Goal: Information Seeking & Learning: Learn about a topic

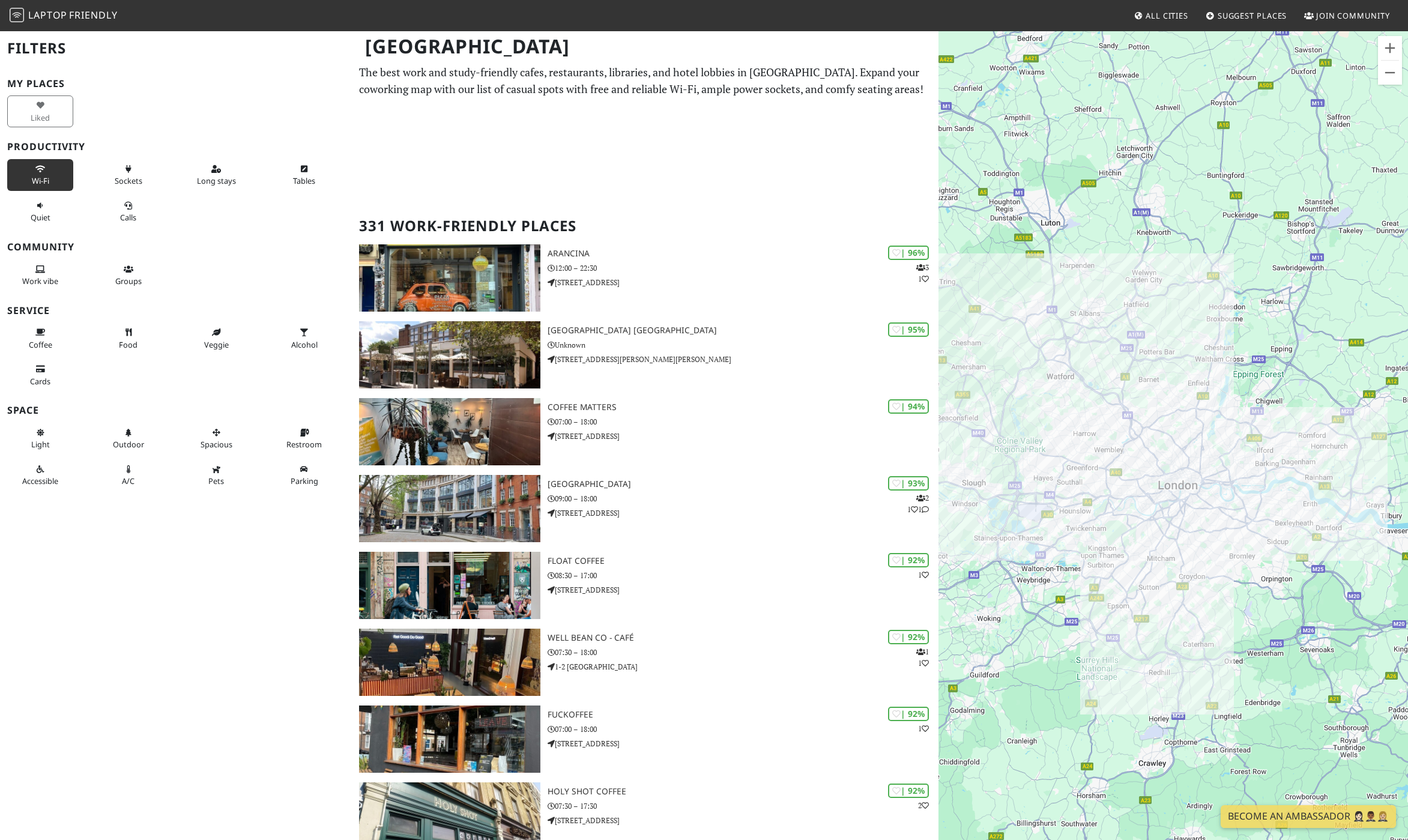
click at [41, 179] on span "Wi-Fi" at bounding box center [41, 181] width 17 height 11
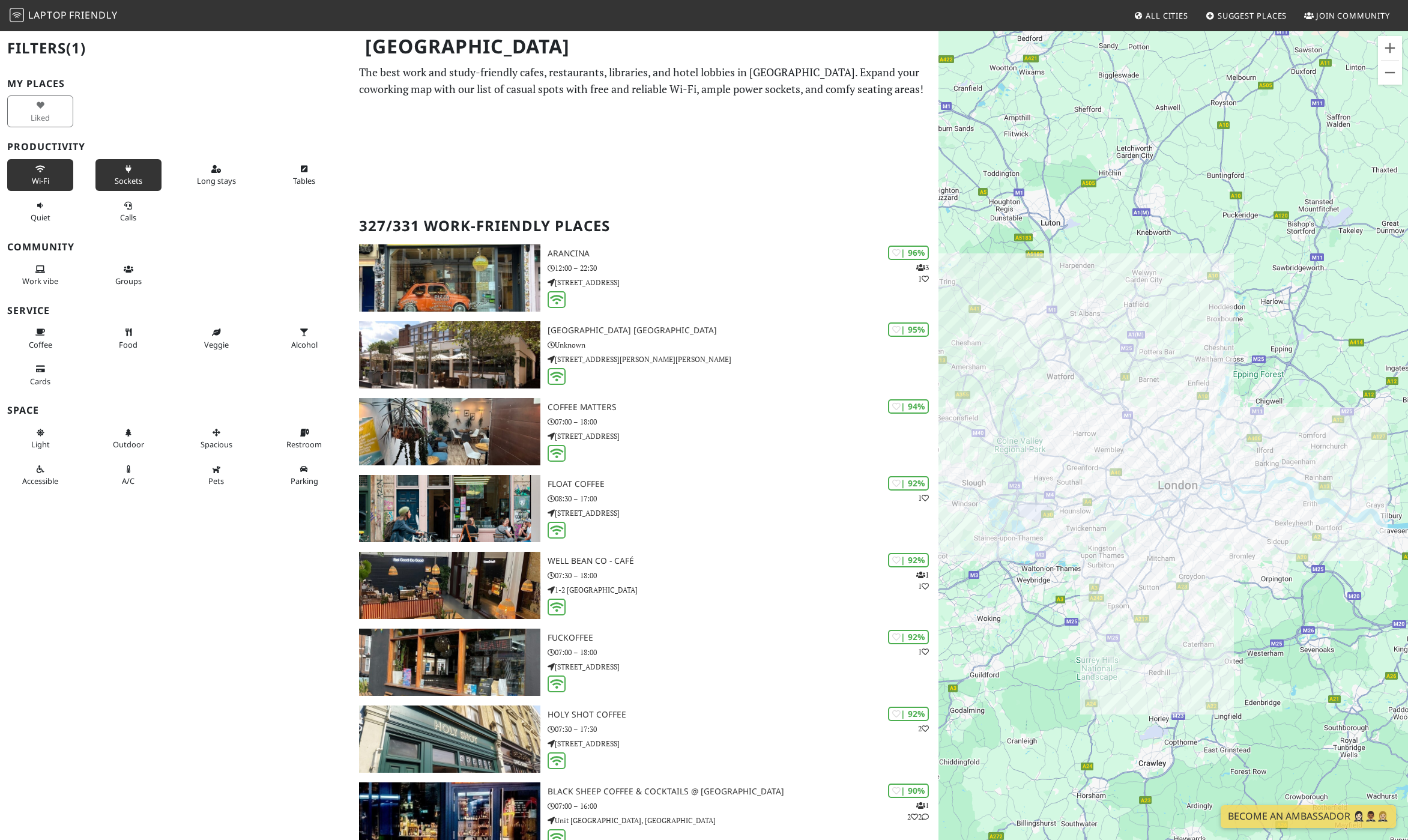
click at [130, 179] on span "Sockets" at bounding box center [128, 181] width 28 height 11
click at [205, 178] on span "Long stays" at bounding box center [216, 181] width 39 height 11
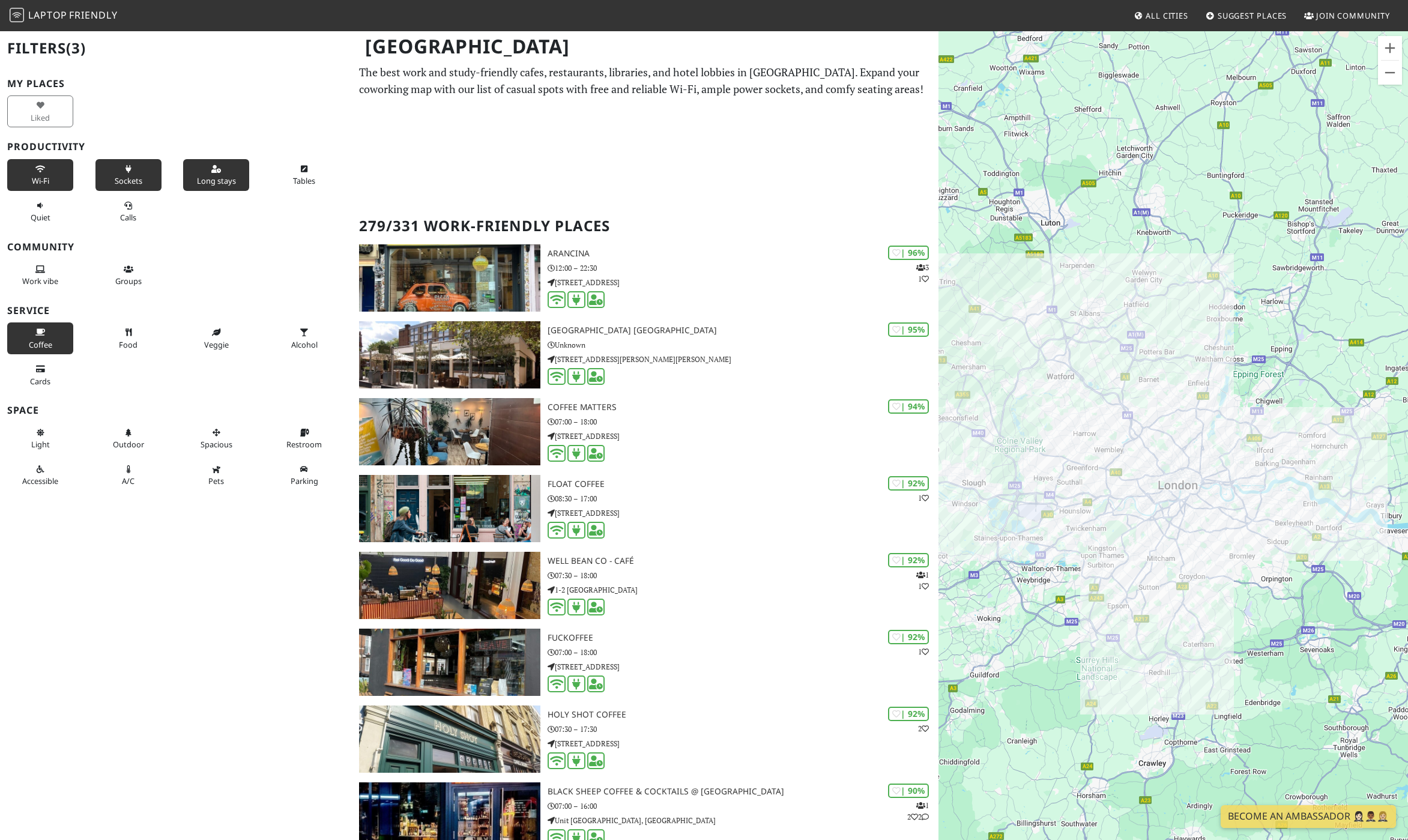
click at [52, 337] on button "Coffee" at bounding box center [40, 339] width 66 height 32
click at [130, 345] on span "Food" at bounding box center [128, 345] width 18 height 11
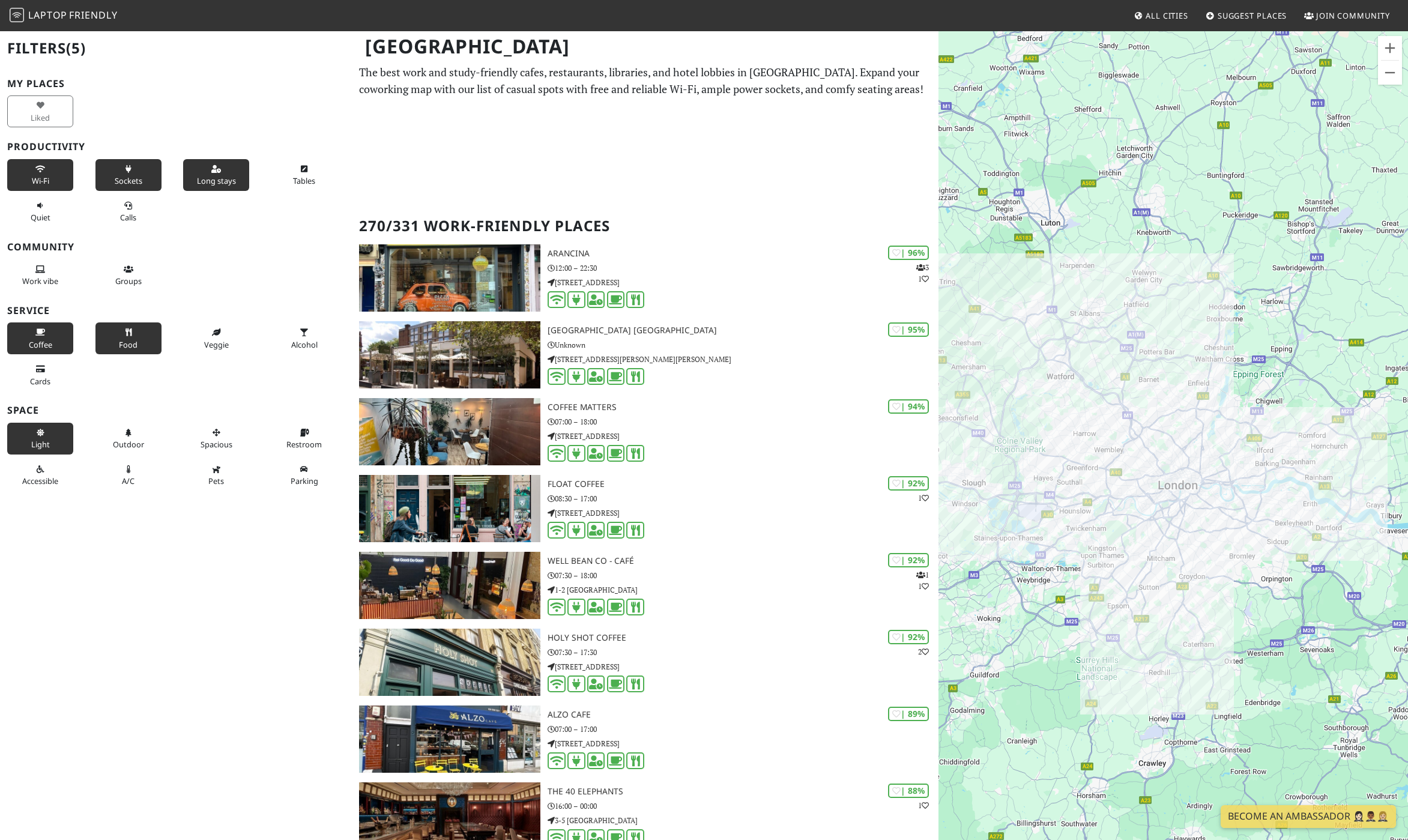
click at [60, 435] on button "Light" at bounding box center [40, 439] width 66 height 32
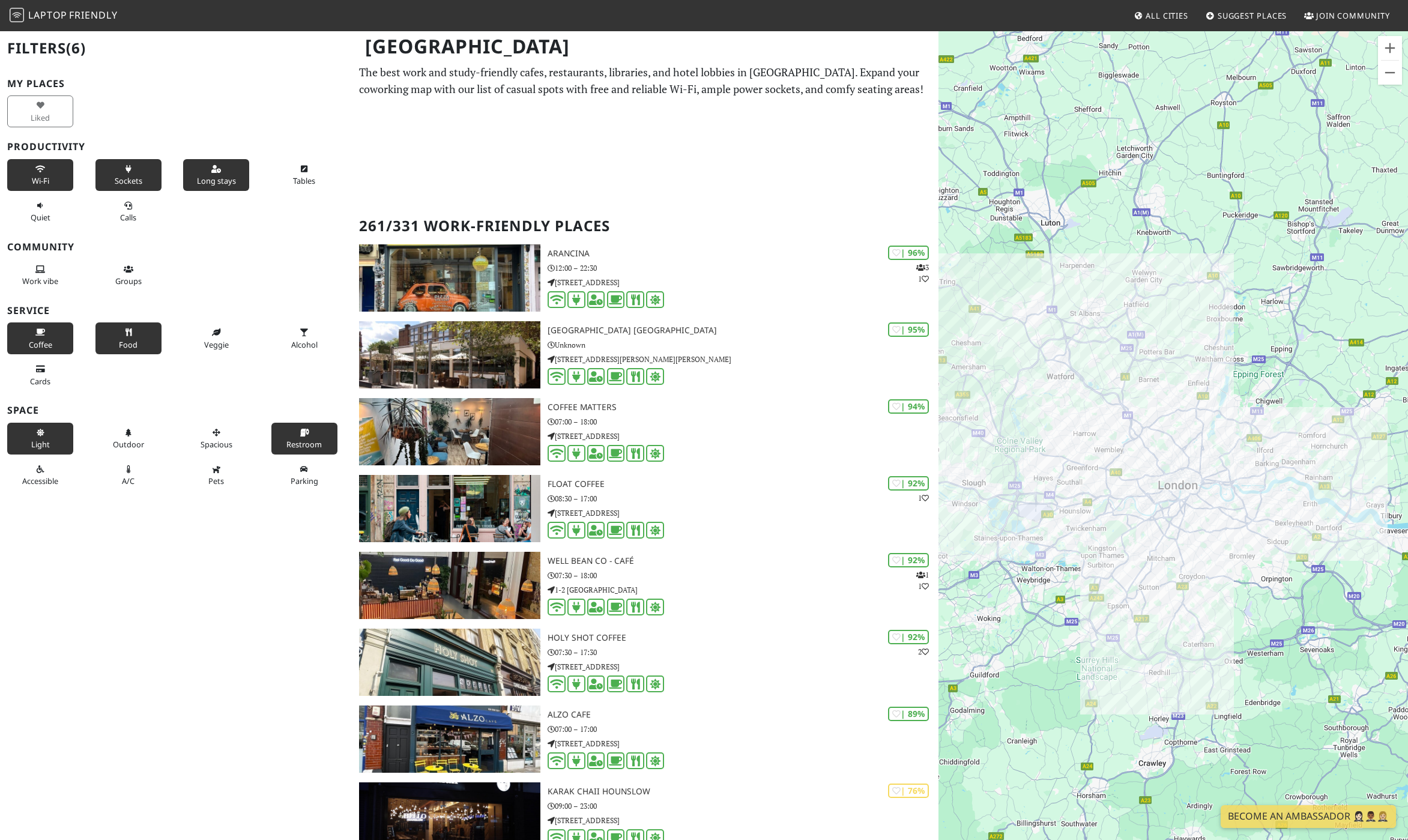
click at [286, 441] on span "Restroom" at bounding box center [304, 444] width 36 height 11
click at [289, 174] on button "Tables" at bounding box center [304, 175] width 66 height 32
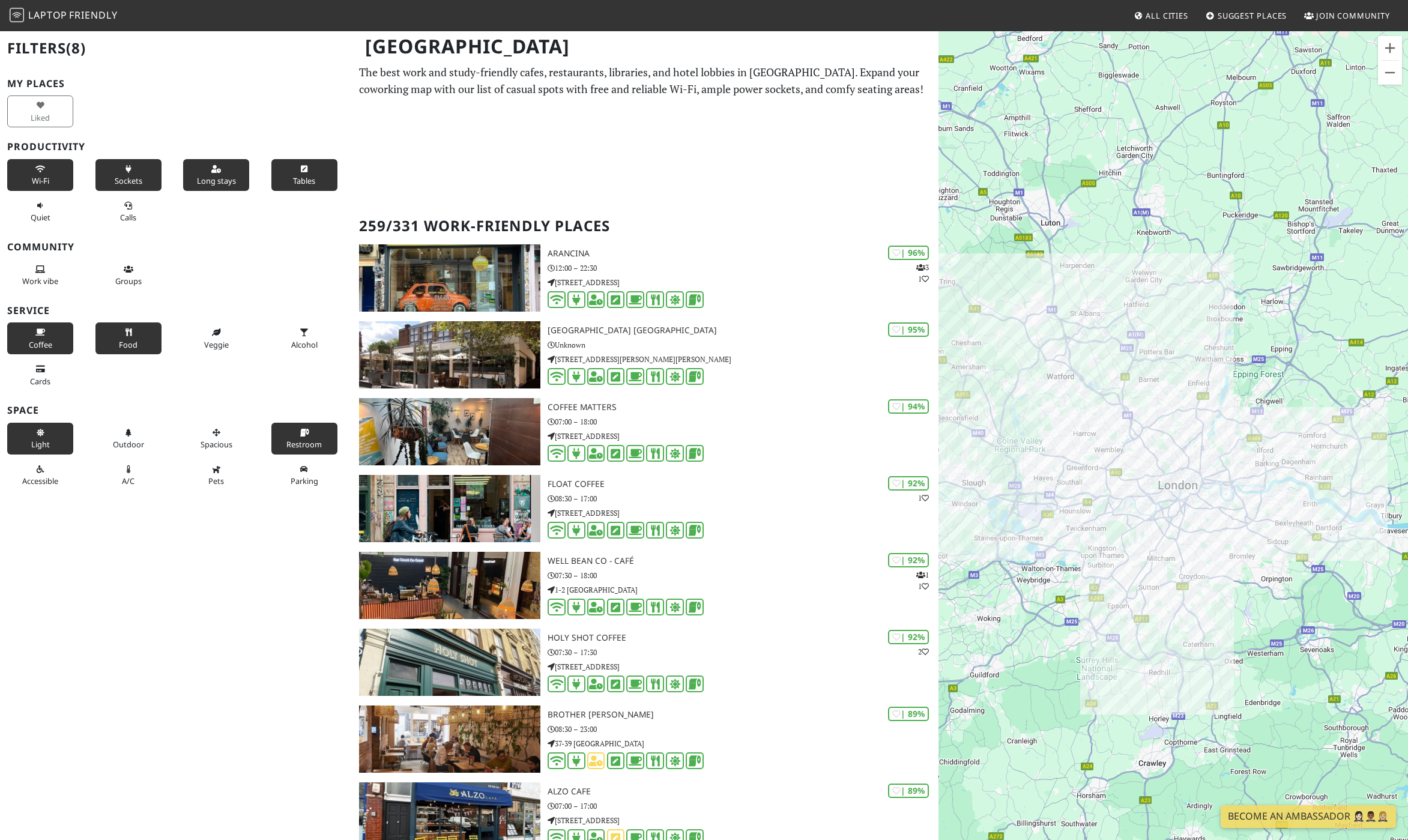
click at [293, 176] on span "Tables" at bounding box center [304, 181] width 22 height 11
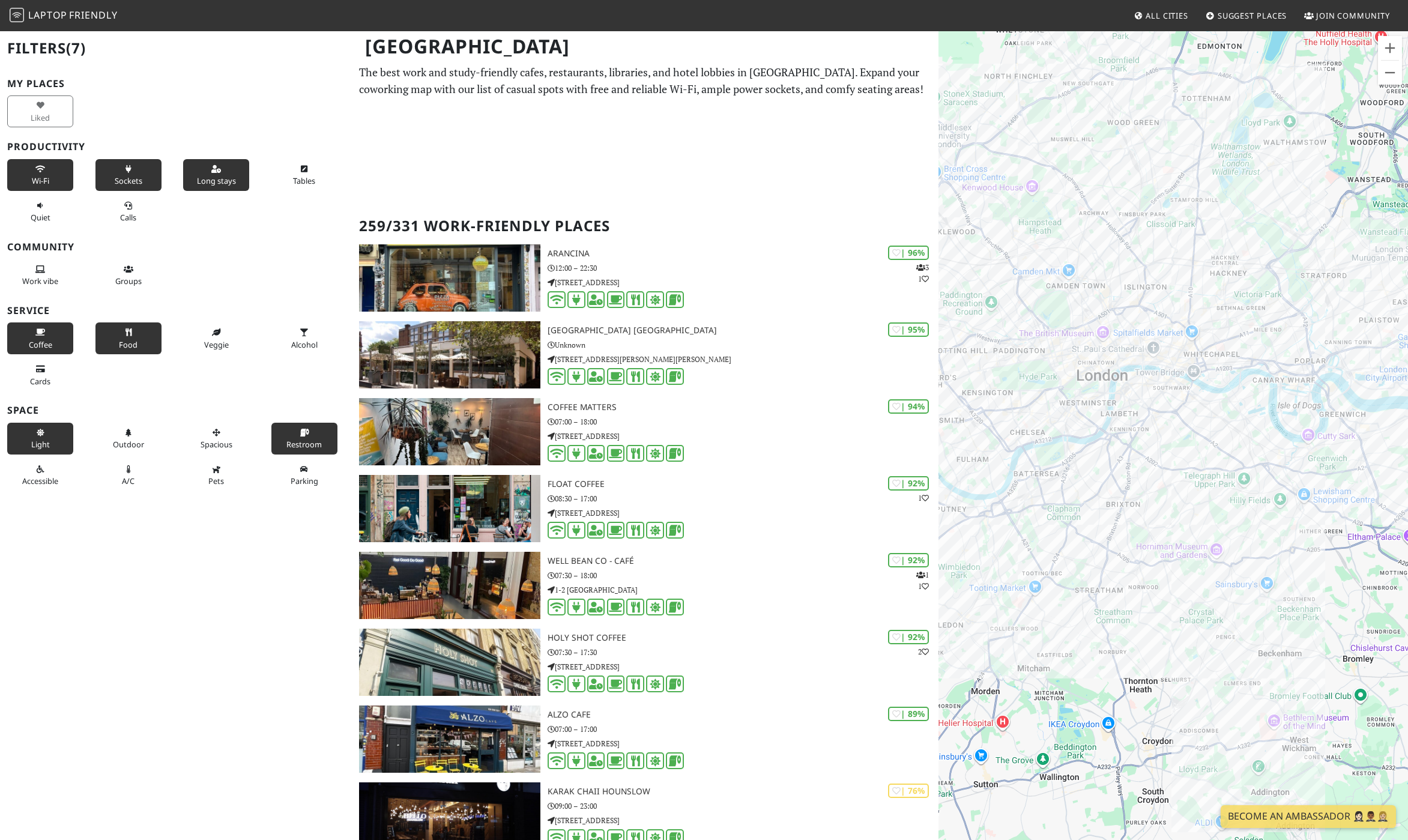
drag, startPoint x: 1206, startPoint y: 416, endPoint x: 1025, endPoint y: 566, distance: 235.1
click at [1025, 567] on div "To navigate, press the arrow keys." at bounding box center [1173, 450] width 470 height 840
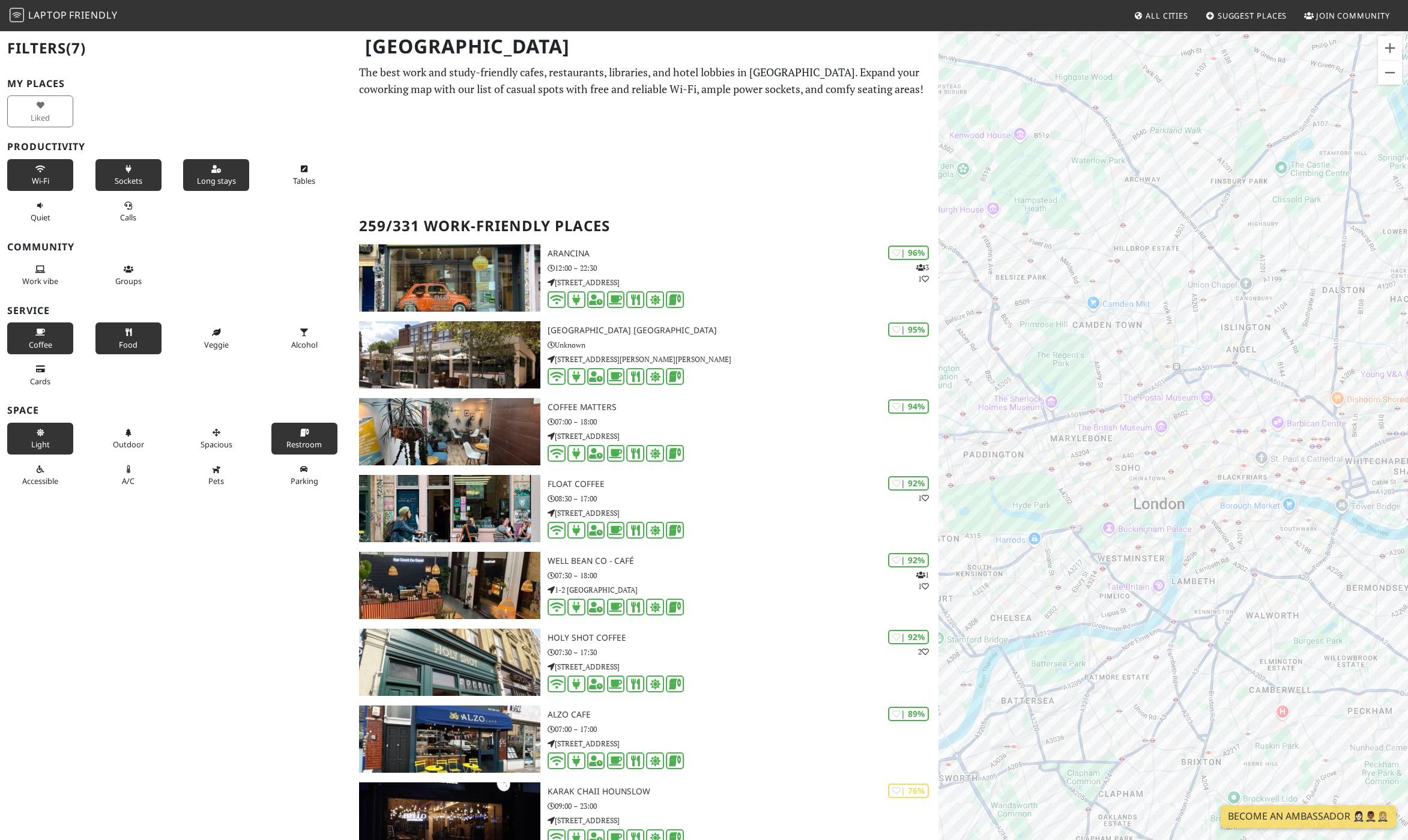
drag, startPoint x: 1080, startPoint y: 404, endPoint x: 1243, endPoint y: 561, distance: 226.3
click at [1243, 561] on div "To navigate, press the arrow keys." at bounding box center [1173, 450] width 470 height 840
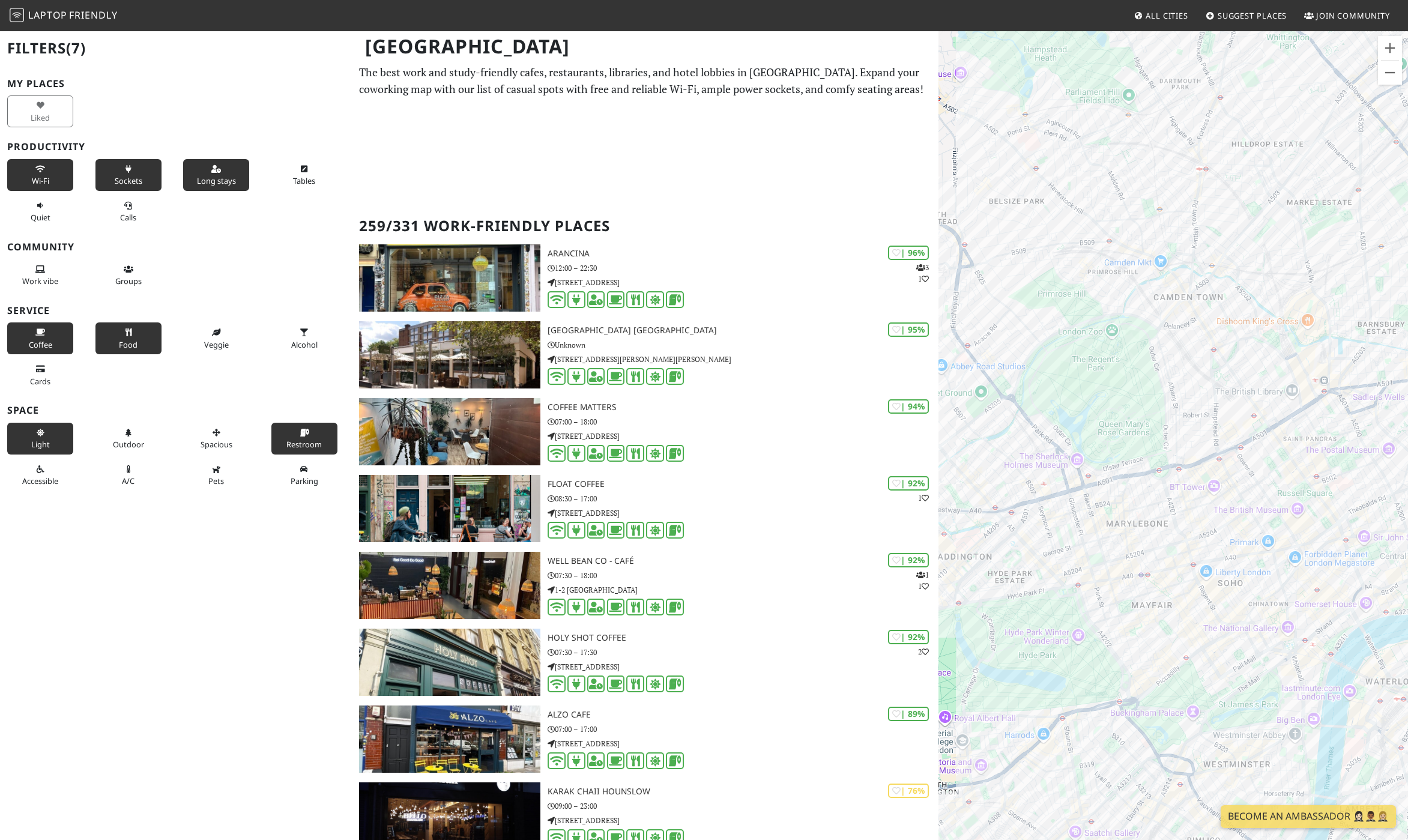
drag, startPoint x: 1117, startPoint y: 355, endPoint x: 1182, endPoint y: 516, distance: 173.6
click at [1182, 516] on div "To navigate, press the arrow keys." at bounding box center [1173, 450] width 470 height 840
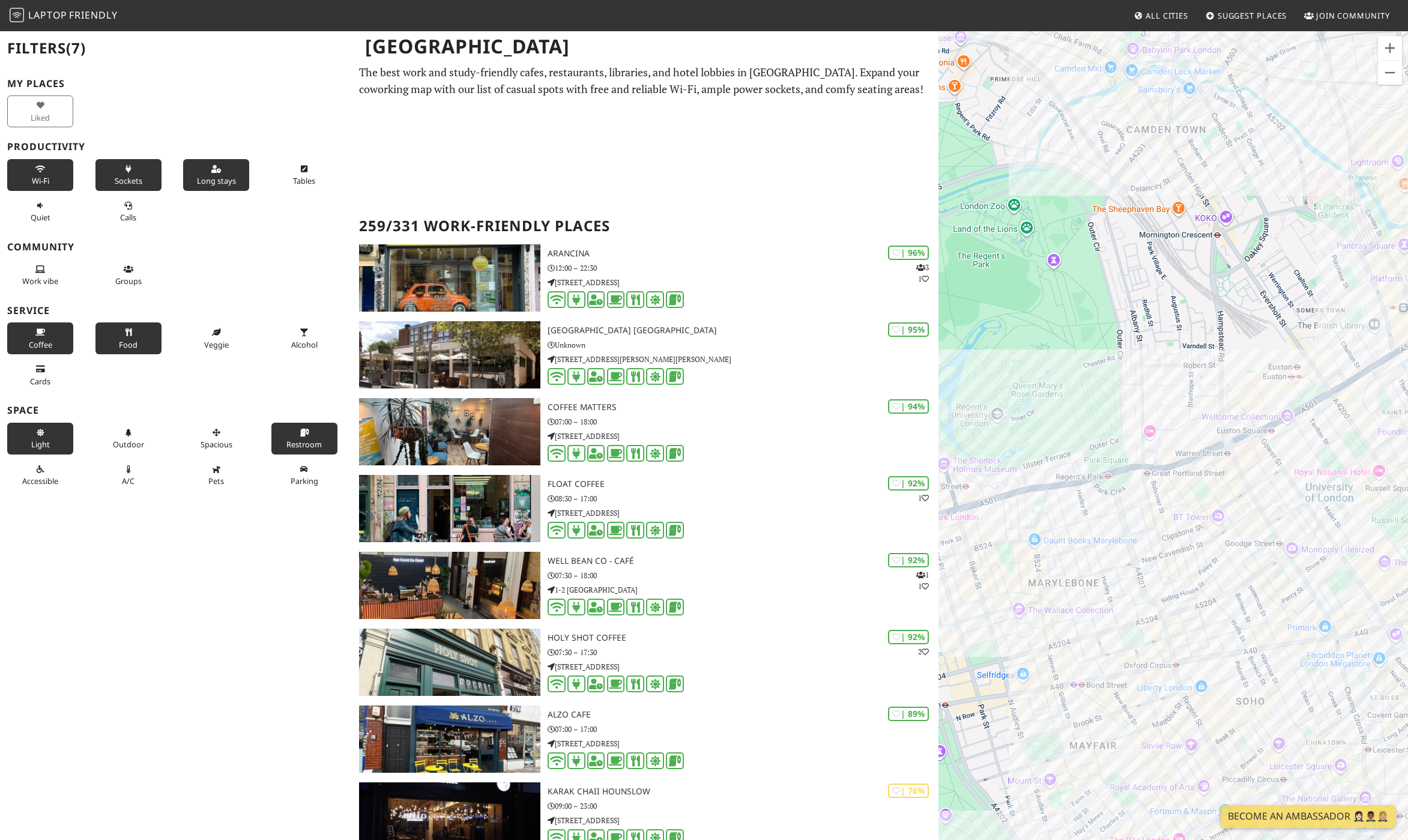
drag, startPoint x: 1206, startPoint y: 458, endPoint x: 1215, endPoint y: 365, distance: 93.4
click at [1215, 365] on div "To navigate, press the arrow keys." at bounding box center [1173, 450] width 470 height 840
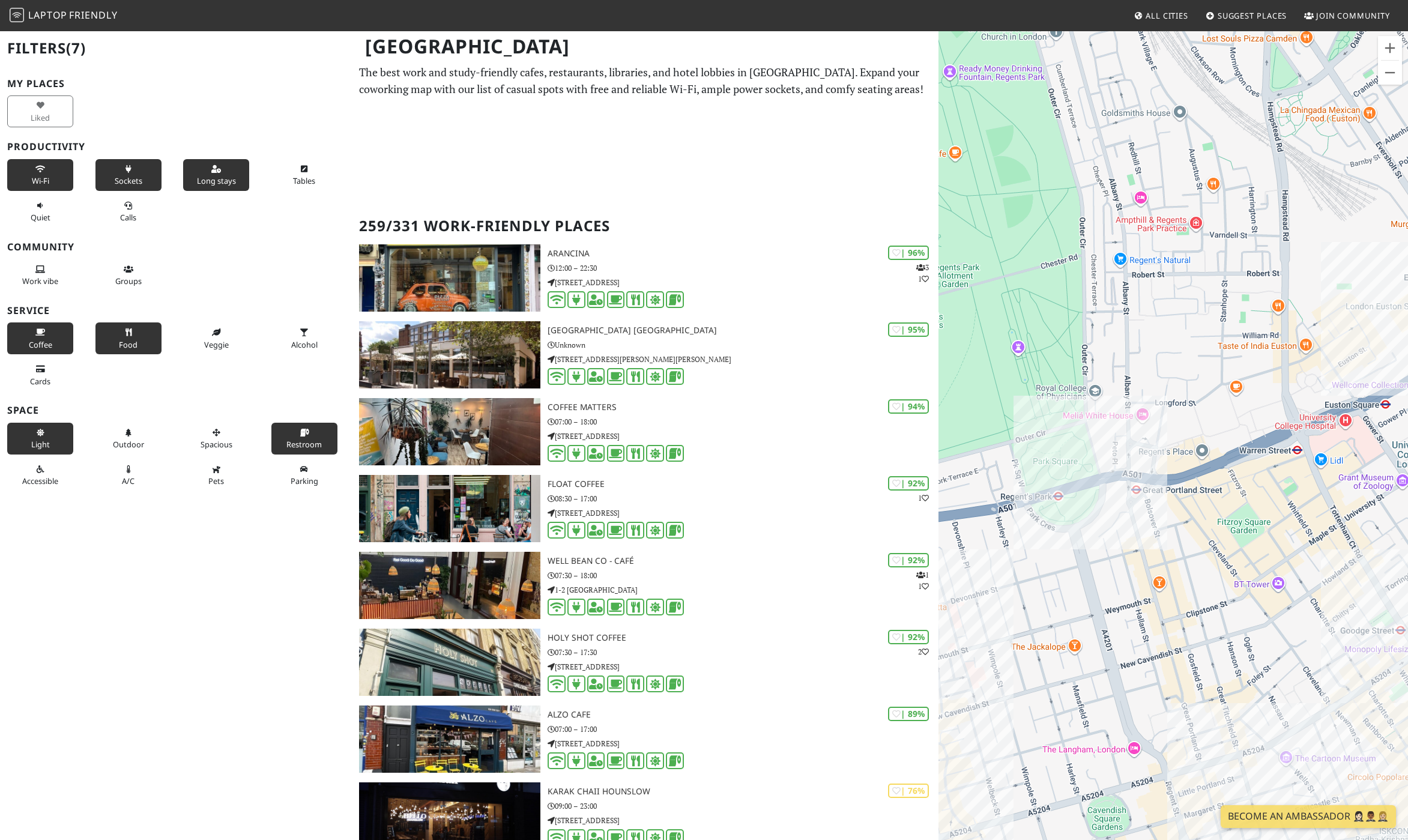
drag, startPoint x: 1138, startPoint y: 477, endPoint x: 1235, endPoint y: 481, distance: 97.1
click at [1235, 481] on div "To navigate, press the arrow keys." at bounding box center [1173, 450] width 470 height 840
click at [1139, 514] on div "To navigate, press the arrow keys. Peyton and Byrne Bakeries" at bounding box center [1173, 450] width 470 height 840
click at [1142, 521] on div "To navigate, press the arrow keys. Peyton and Byrne Bakeries Peyton and Byrne B…" at bounding box center [1173, 450] width 470 height 840
click at [1143, 490] on link "[PERSON_NAME] and [PERSON_NAME]" at bounding box center [1140, 488] width 132 height 9
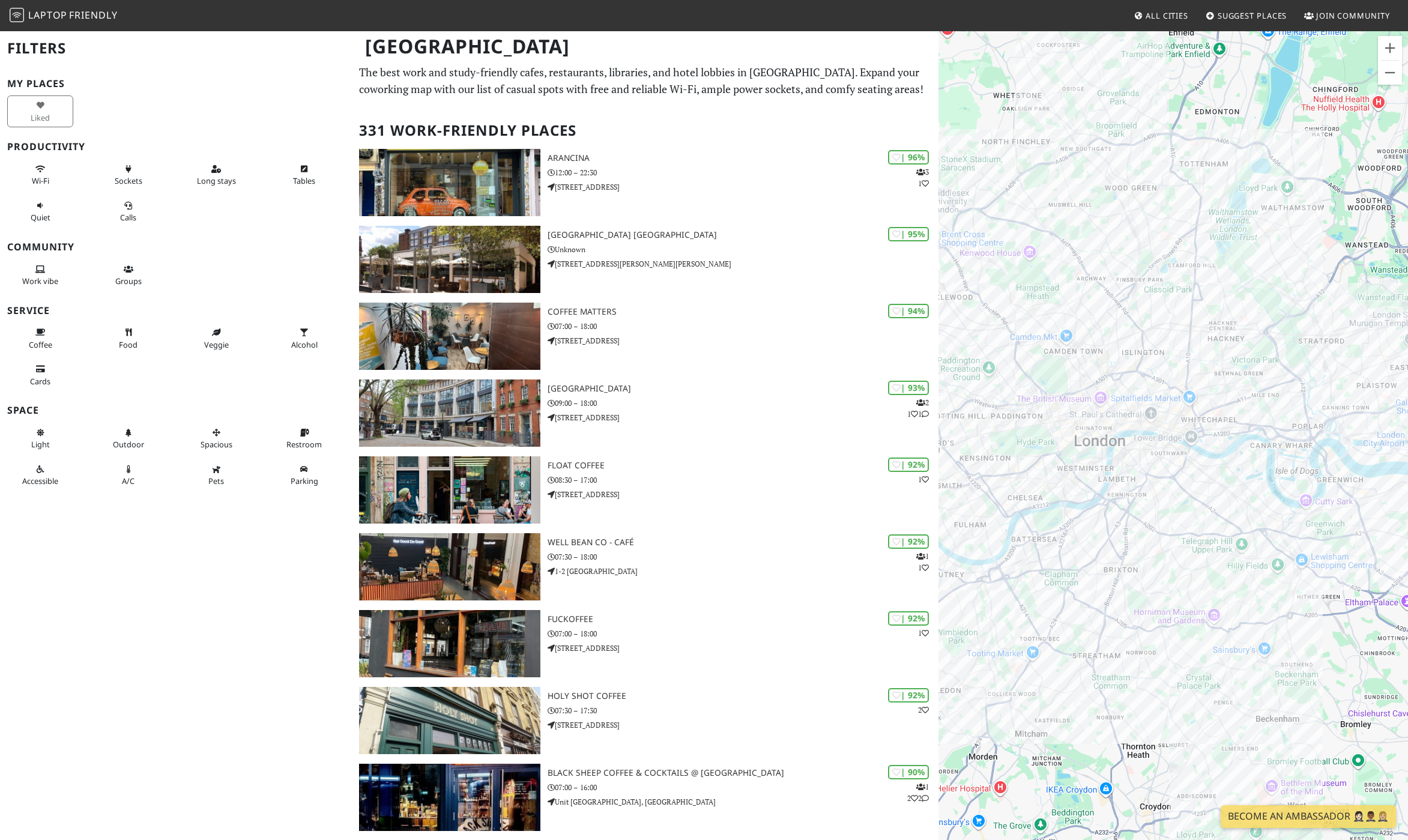
drag, startPoint x: 1125, startPoint y: 312, endPoint x: 1165, endPoint y: 616, distance: 306.6
click at [1165, 616] on div "To navigate, press the arrow keys." at bounding box center [1173, 450] width 470 height 840
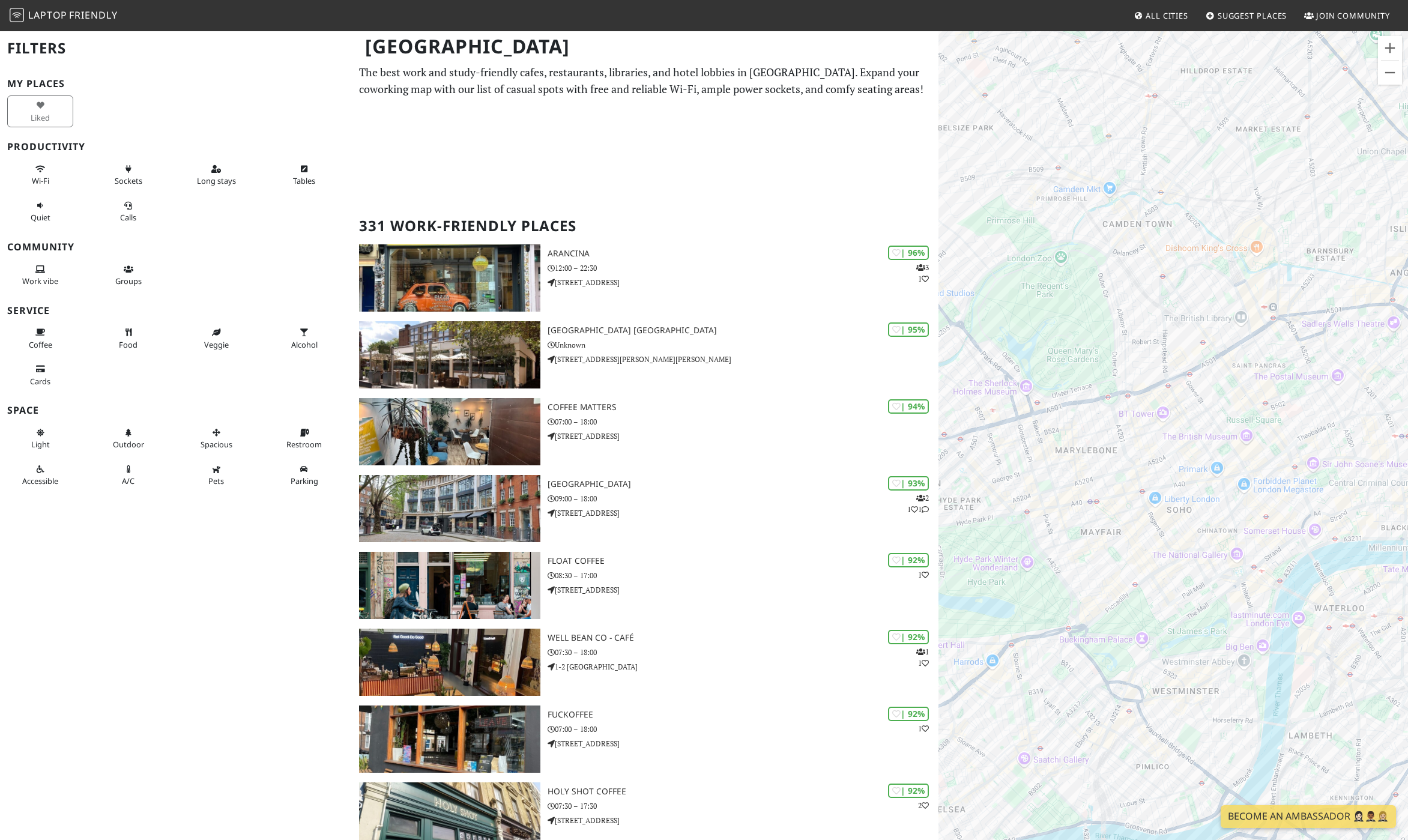
drag, startPoint x: 1213, startPoint y: 404, endPoint x: 1316, endPoint y: 776, distance: 386.0
click at [1316, 776] on div "To navigate, press the arrow keys." at bounding box center [1173, 450] width 470 height 840
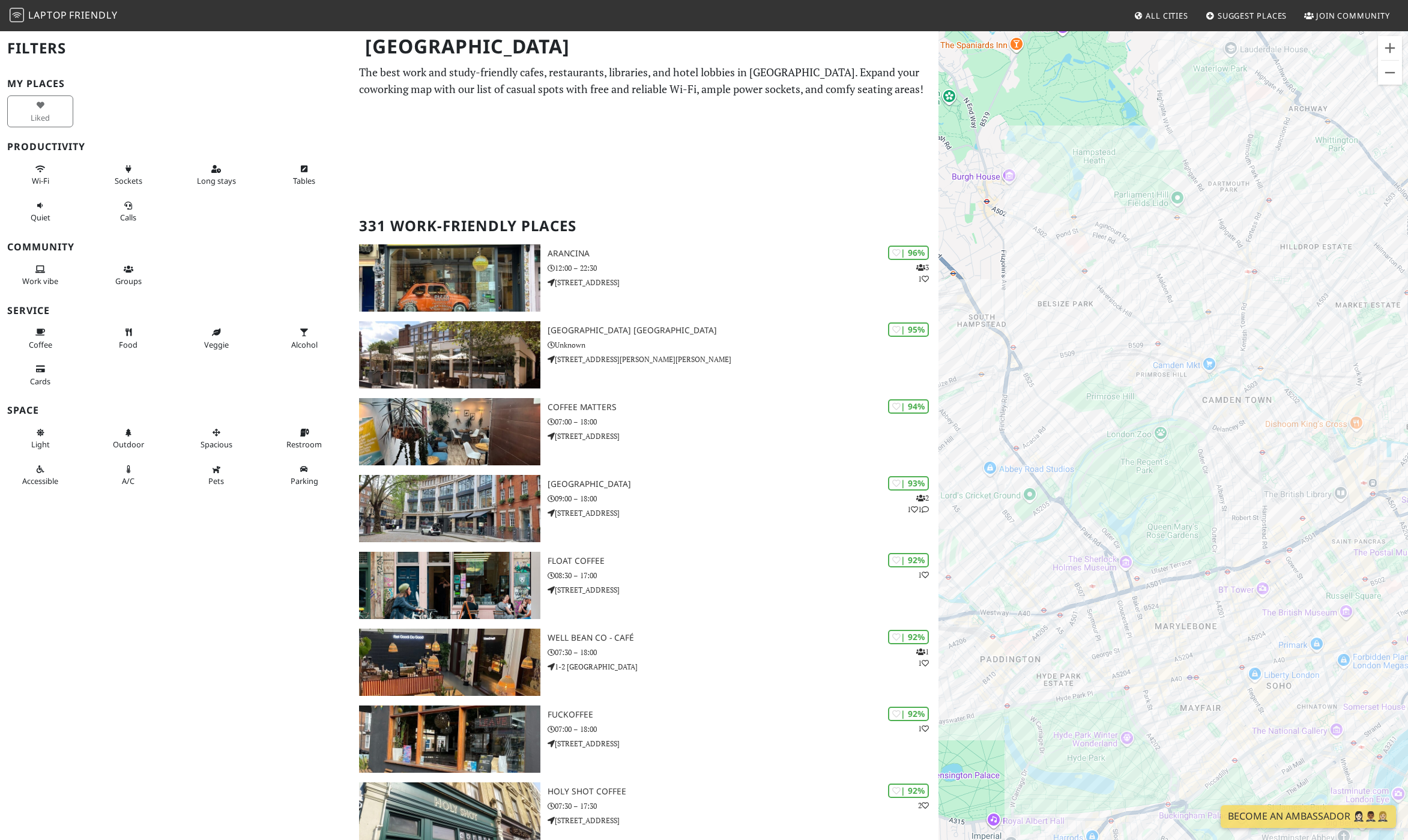
drag, startPoint x: 1079, startPoint y: 495, endPoint x: 1173, endPoint y: 676, distance: 204.0
click at [1173, 676] on div "To navigate, press the arrow keys." at bounding box center [1173, 450] width 470 height 840
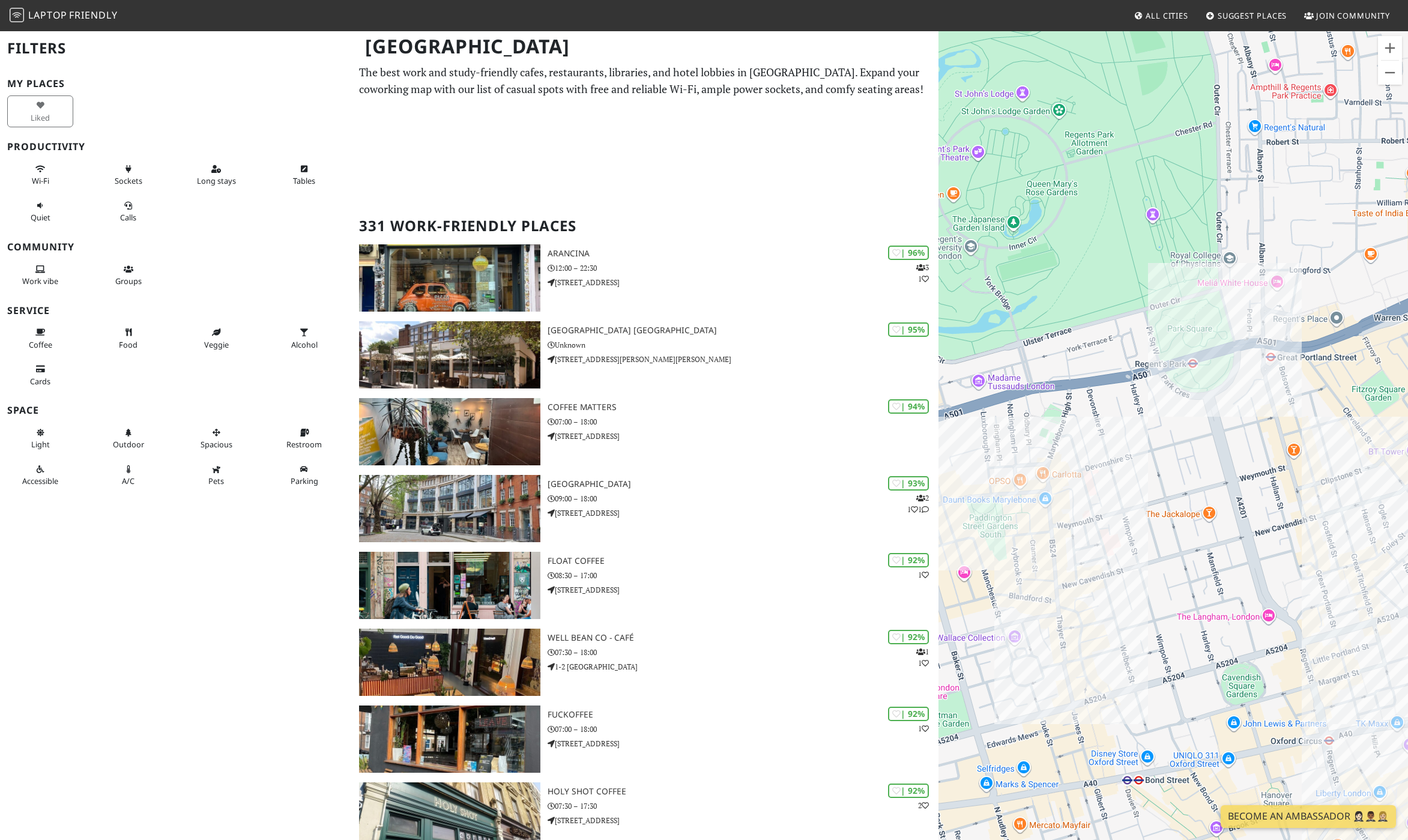
drag, startPoint x: 1253, startPoint y: 656, endPoint x: 1233, endPoint y: 684, distance: 34.4
click at [1233, 684] on div "To navigate, press the arrow keys." at bounding box center [1173, 450] width 470 height 840
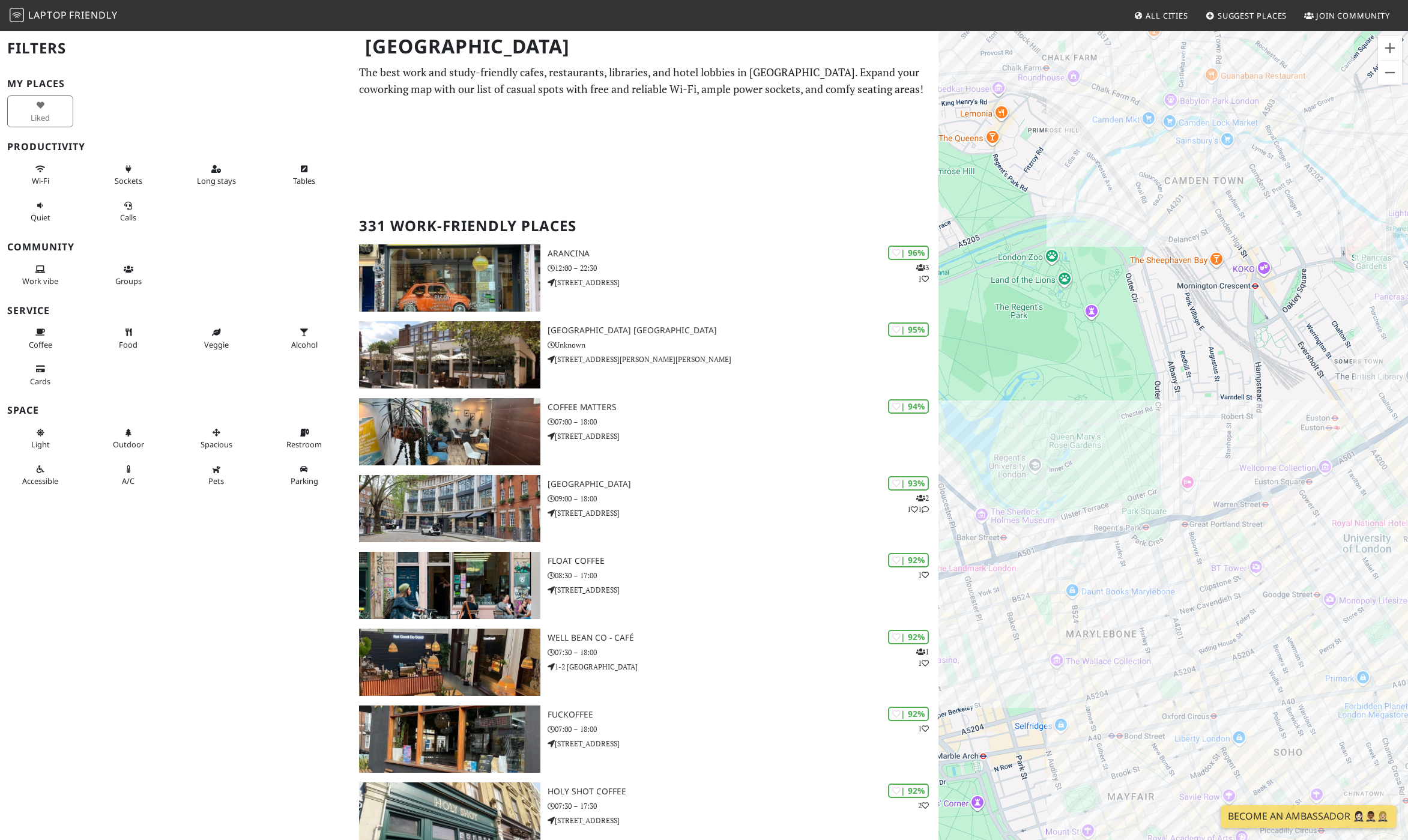
drag, startPoint x: 1247, startPoint y: 587, endPoint x: 1178, endPoint y: 621, distance: 76.9
click at [1178, 621] on div "To navigate, press the arrow keys." at bounding box center [1173, 450] width 470 height 840
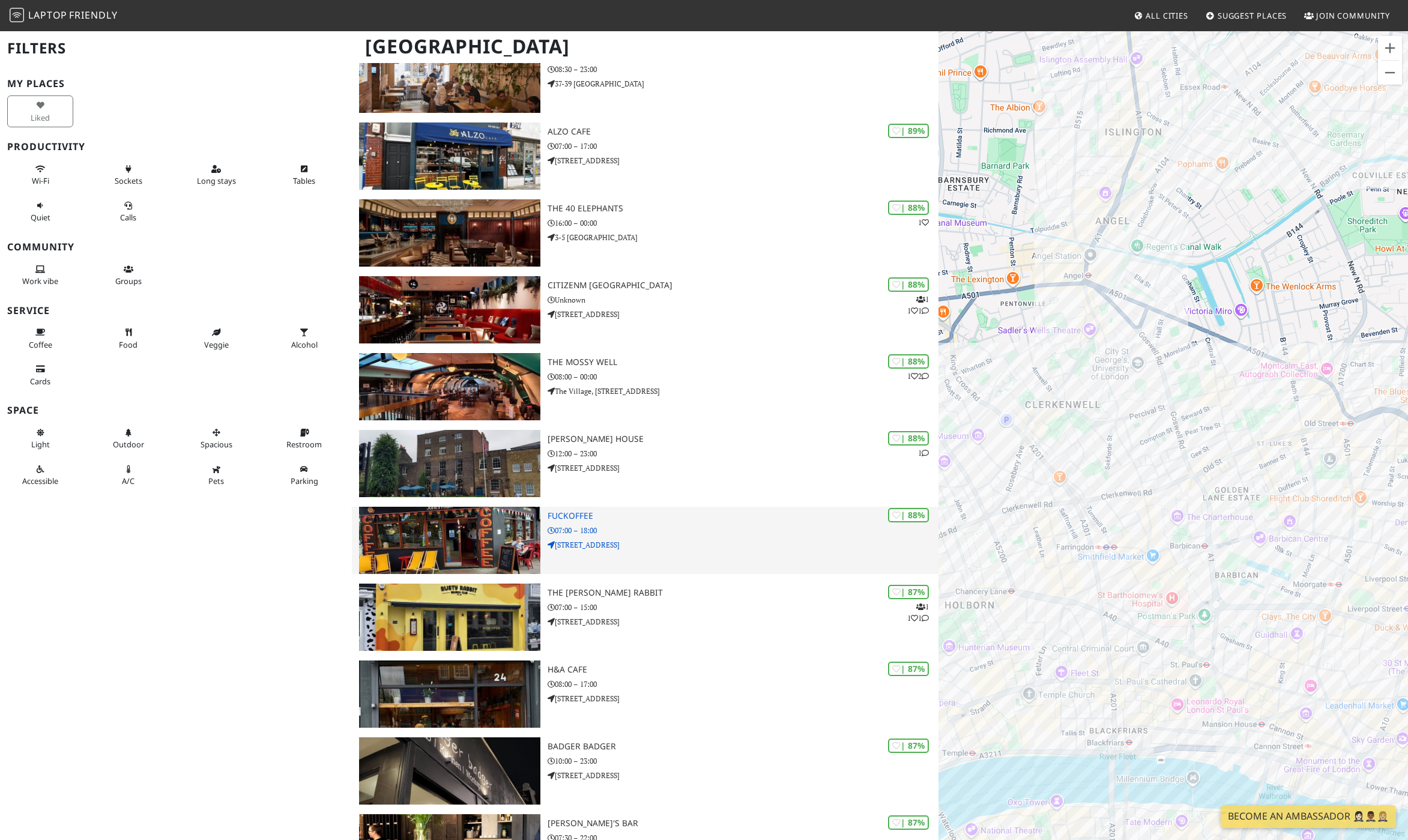
scroll to position [973, 0]
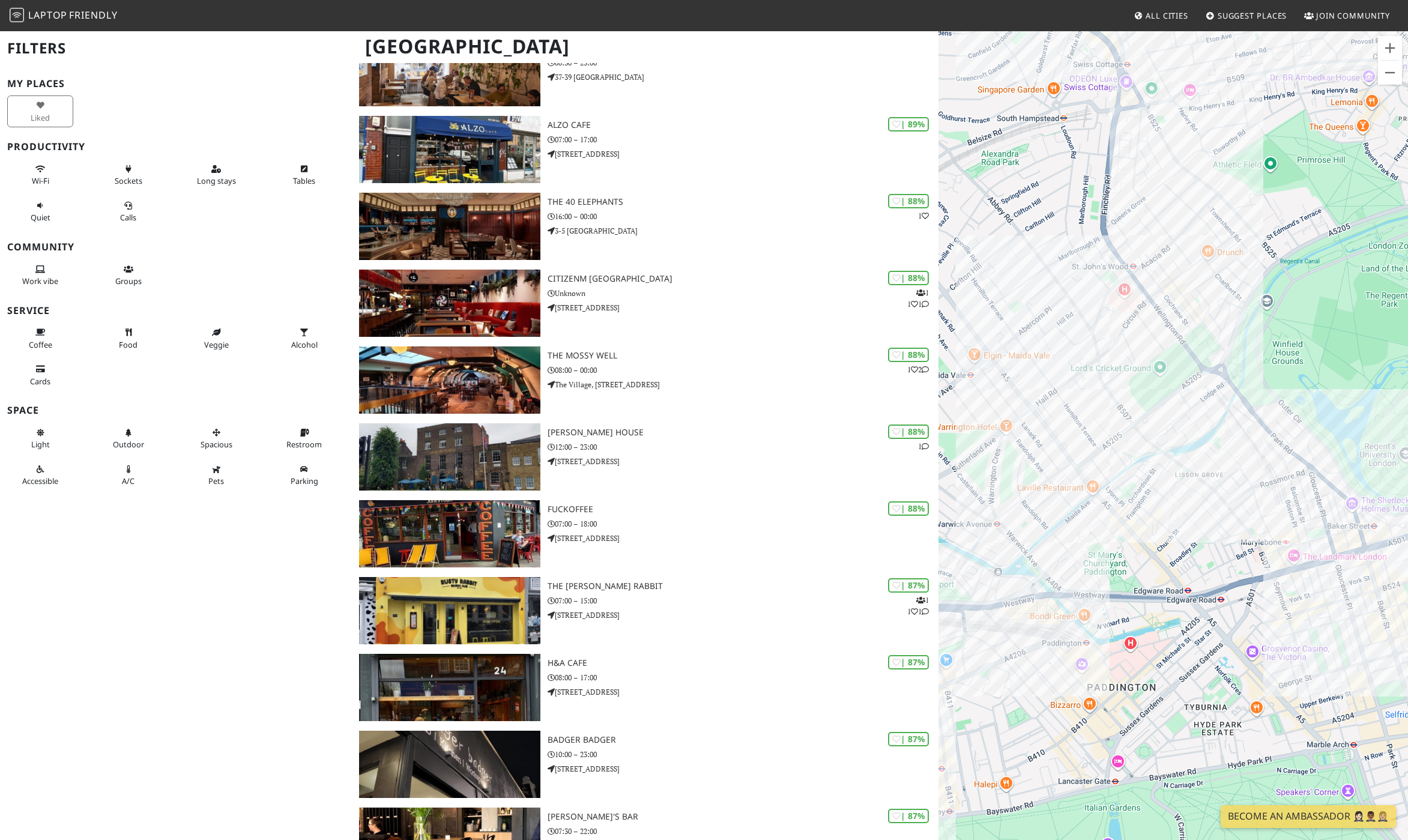
drag, startPoint x: 1337, startPoint y: 528, endPoint x: 1214, endPoint y: 576, distance: 132.0
click at [1214, 576] on div "To navigate, press the arrow keys." at bounding box center [1173, 450] width 470 height 840
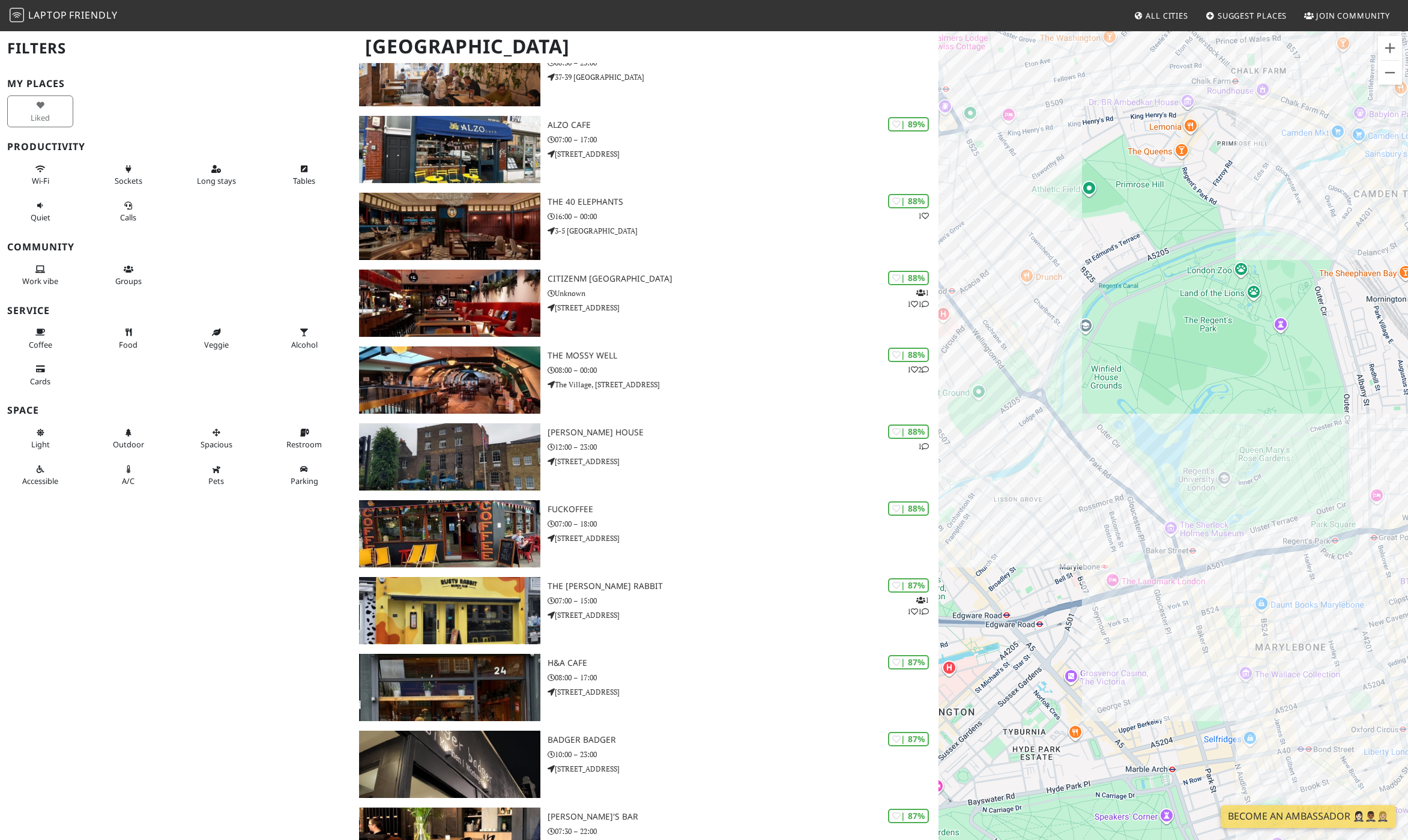
drag, startPoint x: 1273, startPoint y: 495, endPoint x: 1088, endPoint y: 520, distance: 186.7
click at [1088, 521] on div "To navigate, press the arrow keys." at bounding box center [1173, 450] width 470 height 840
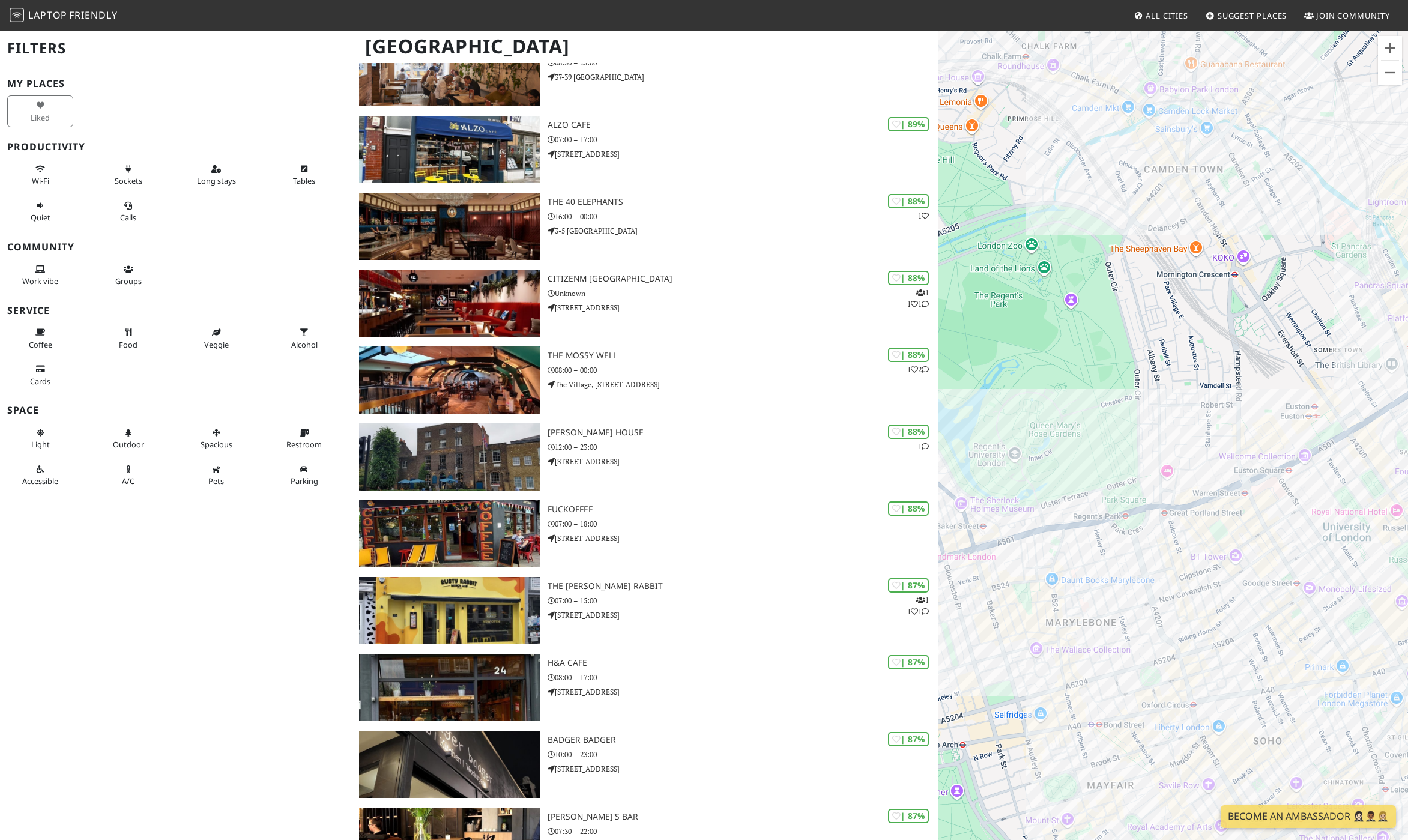
drag, startPoint x: 1335, startPoint y: 627, endPoint x: 1097, endPoint y: 597, distance: 239.9
click at [1097, 597] on div "To navigate, press the arrow keys." at bounding box center [1173, 450] width 470 height 840
